Goal: Find specific page/section: Find specific page/section

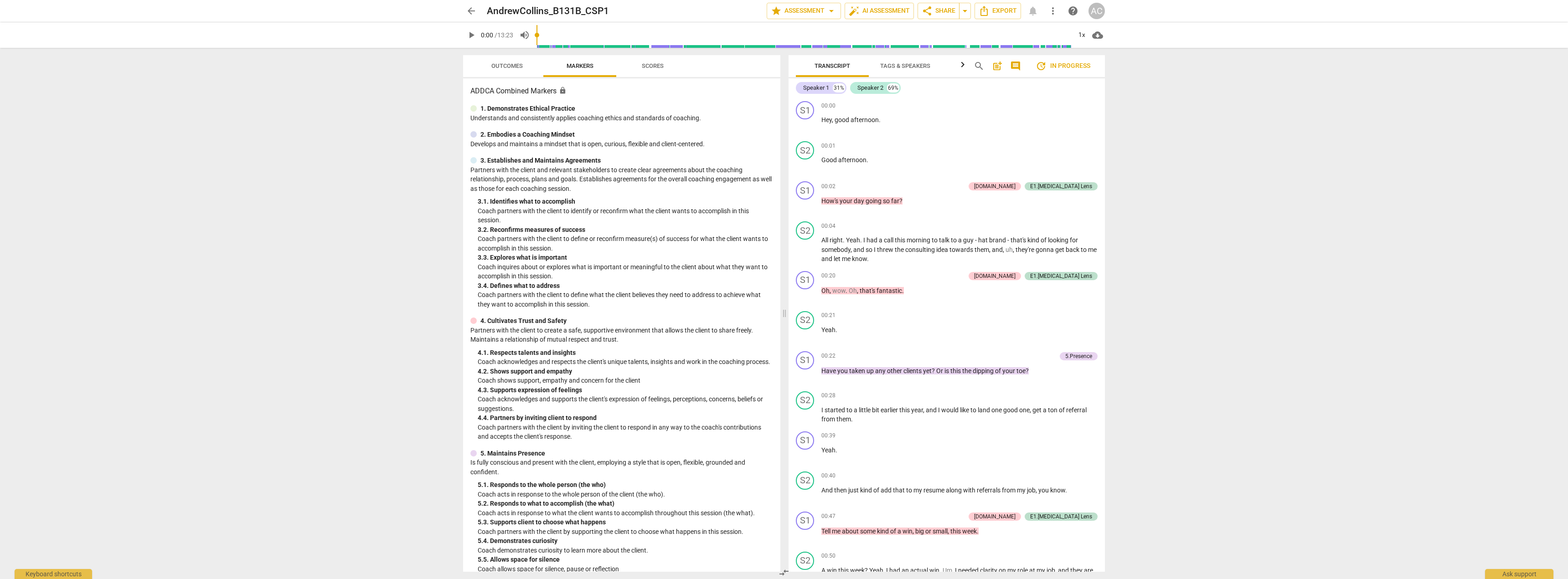
click at [472, 12] on span "arrow_back" at bounding box center [471, 11] width 11 height 11
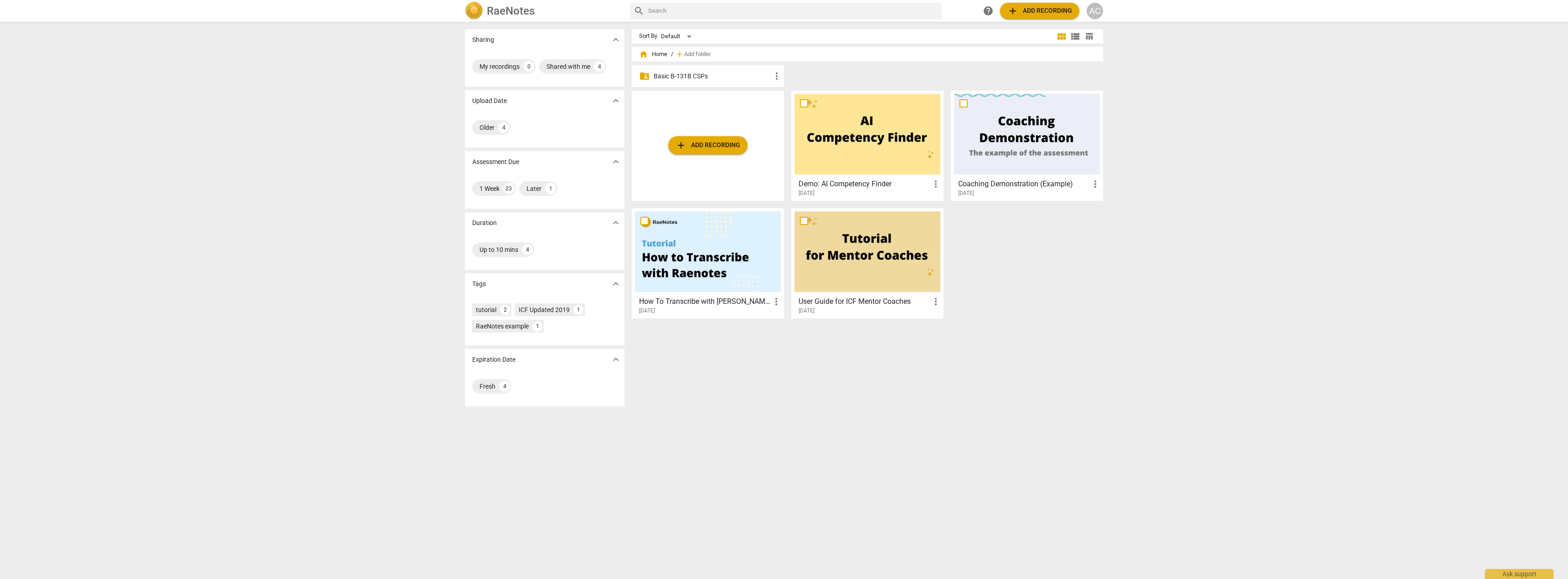
click at [699, 73] on p "Basic B-131B CSPs" at bounding box center [712, 77] width 117 height 10
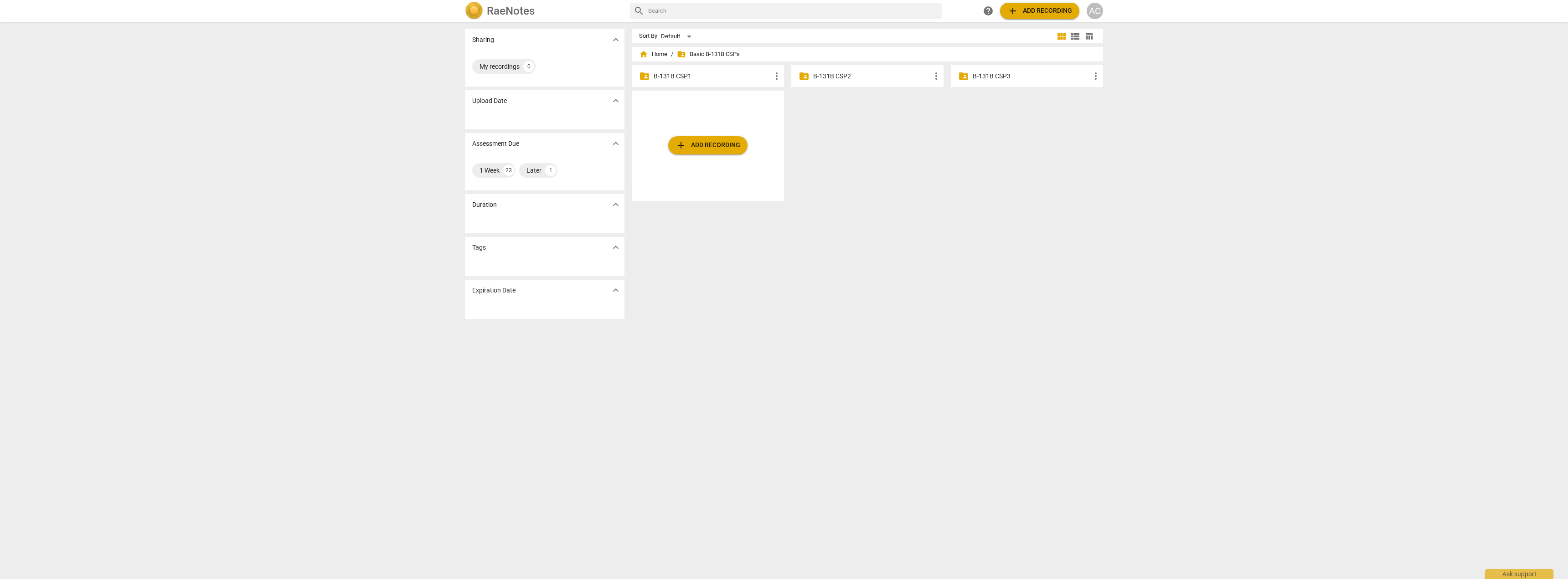
click at [719, 78] on p "B-131B CSP1" at bounding box center [712, 77] width 117 height 10
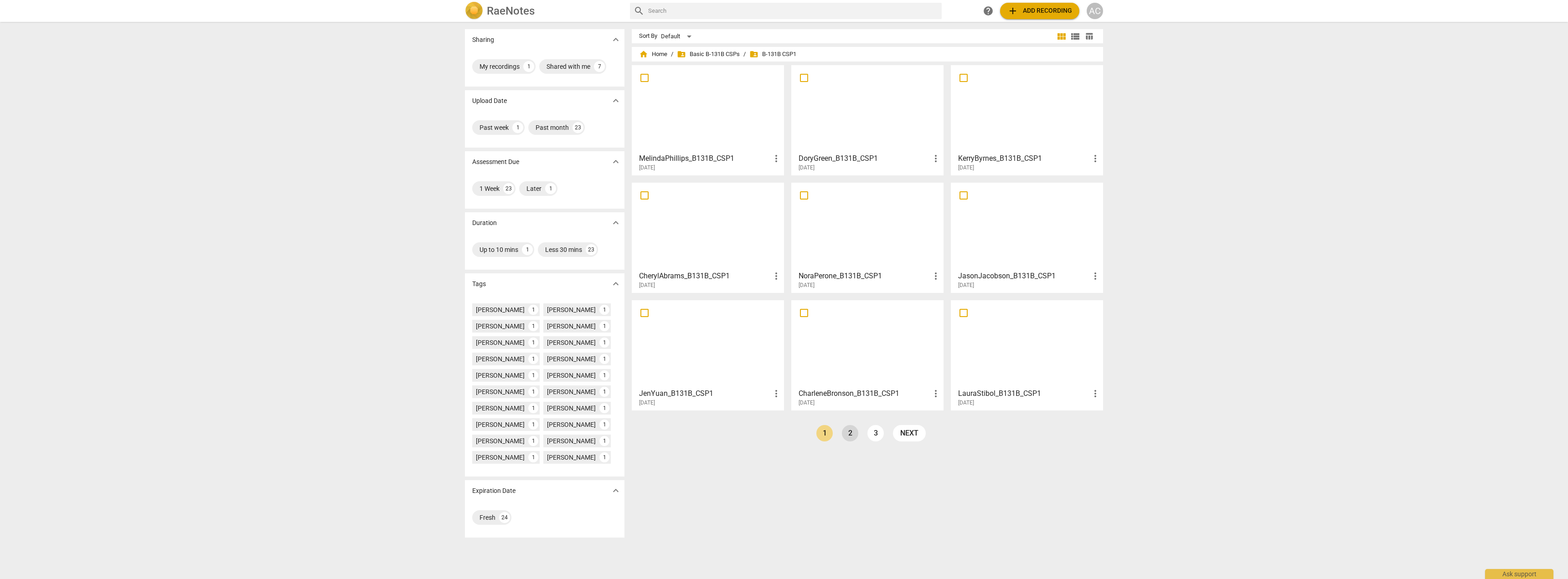
click at [852, 436] on link "2" at bounding box center [850, 433] width 16 height 16
click at [676, 353] on div at bounding box center [708, 344] width 146 height 81
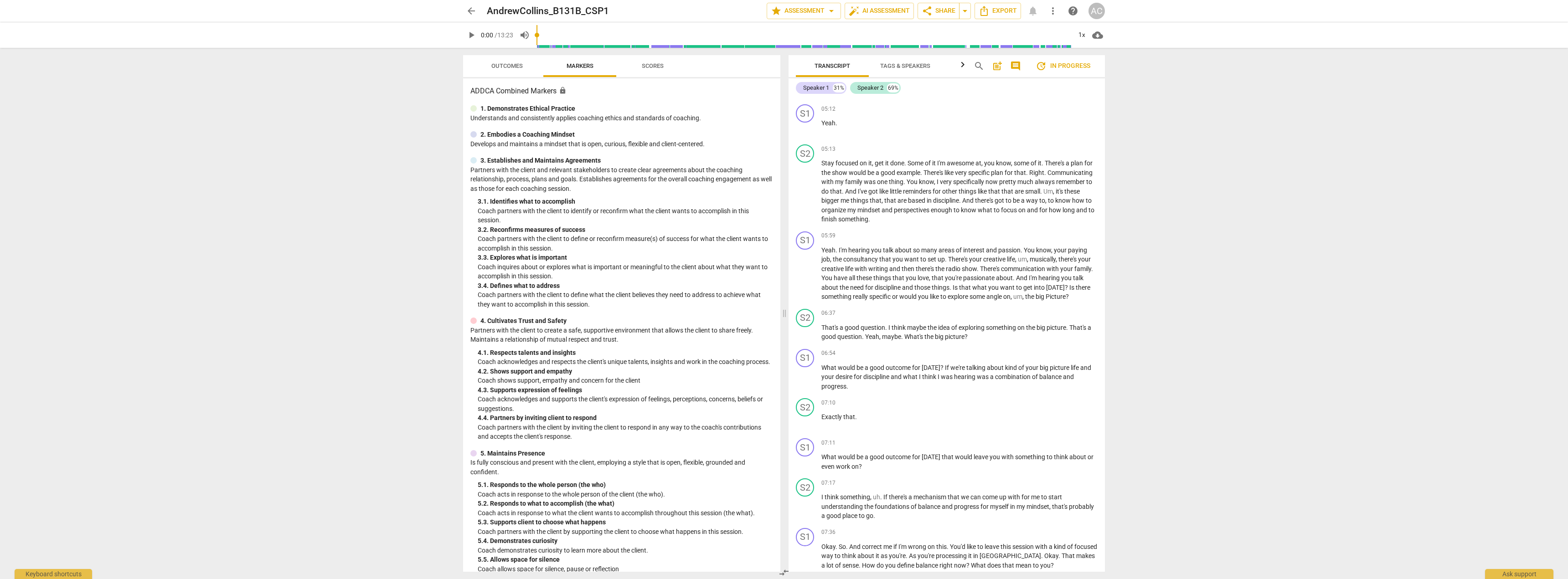
scroll to position [216, 0]
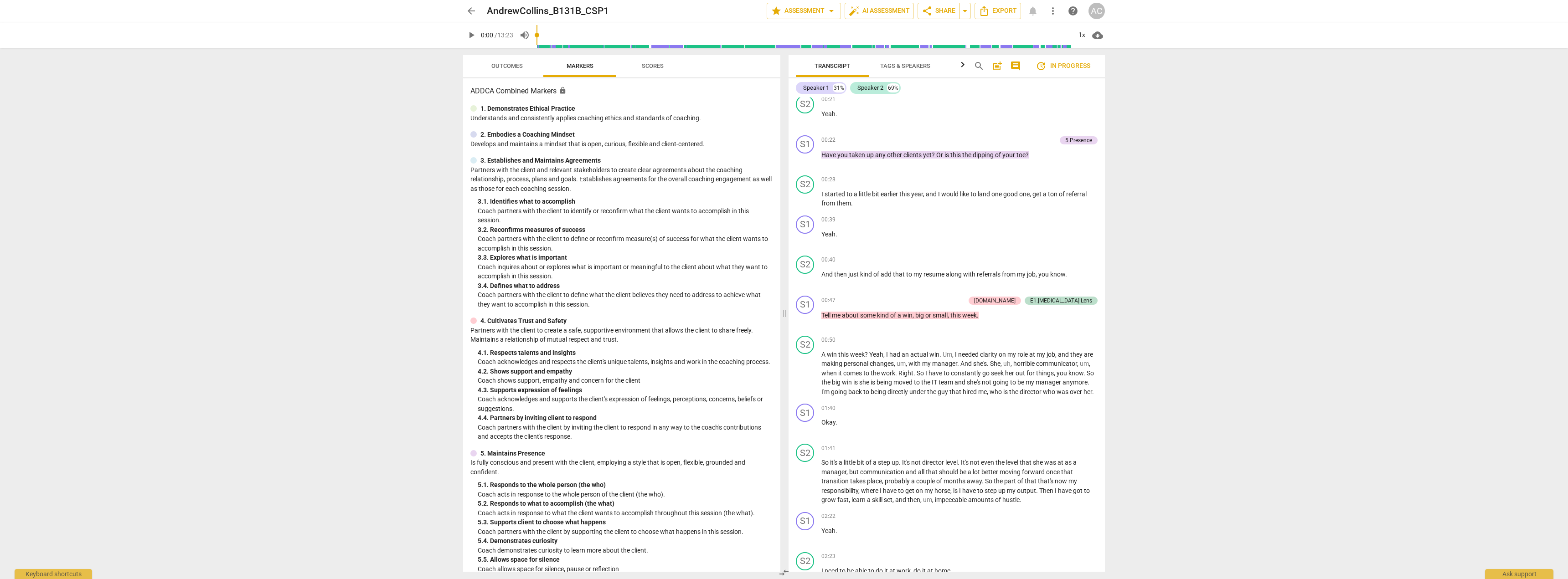
click at [1066, 66] on span "update In progress" at bounding box center [1063, 66] width 55 height 11
click at [1044, 66] on span "update" at bounding box center [1041, 66] width 11 height 11
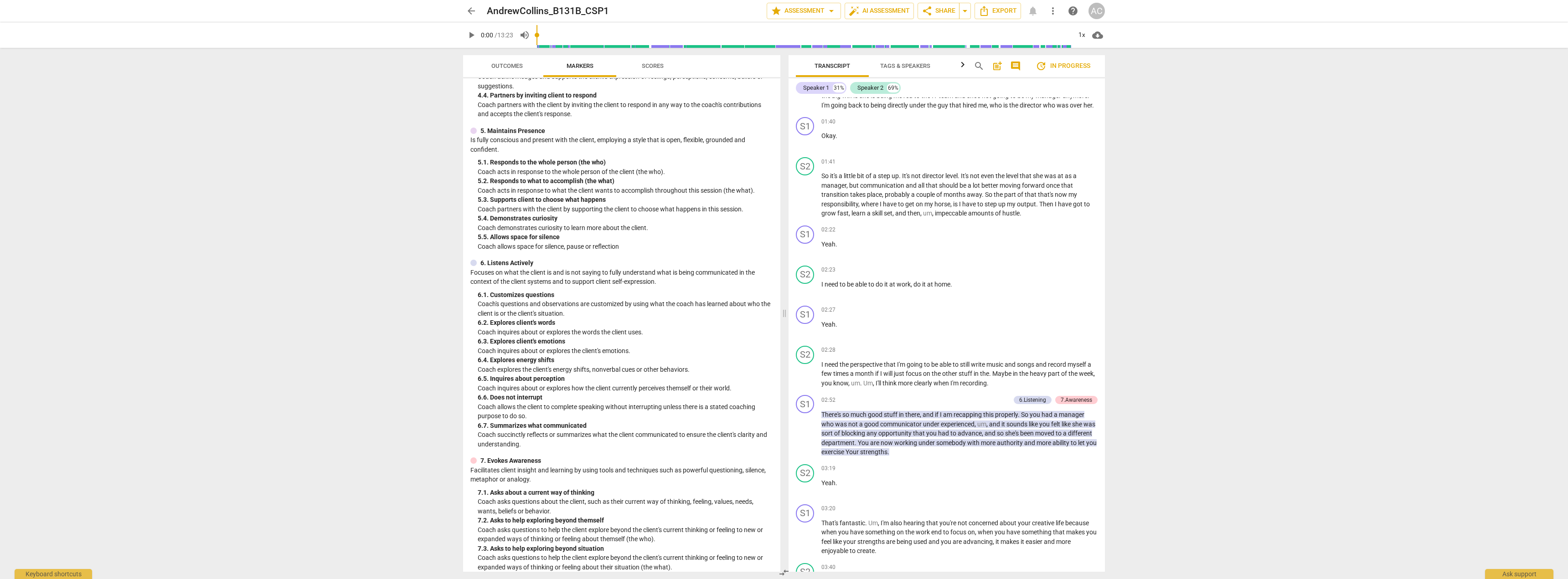
scroll to position [0, 0]
